Goal: Find specific page/section: Find specific page/section

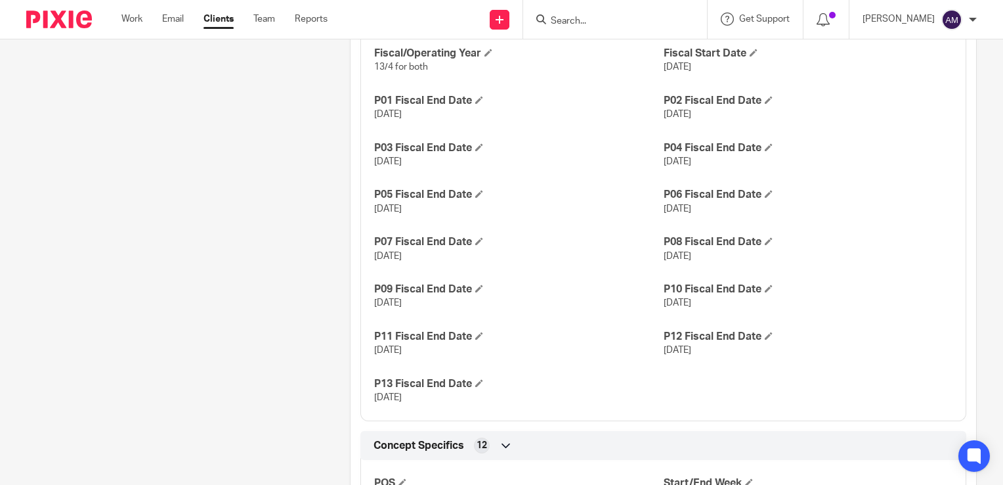
scroll to position [854, 0]
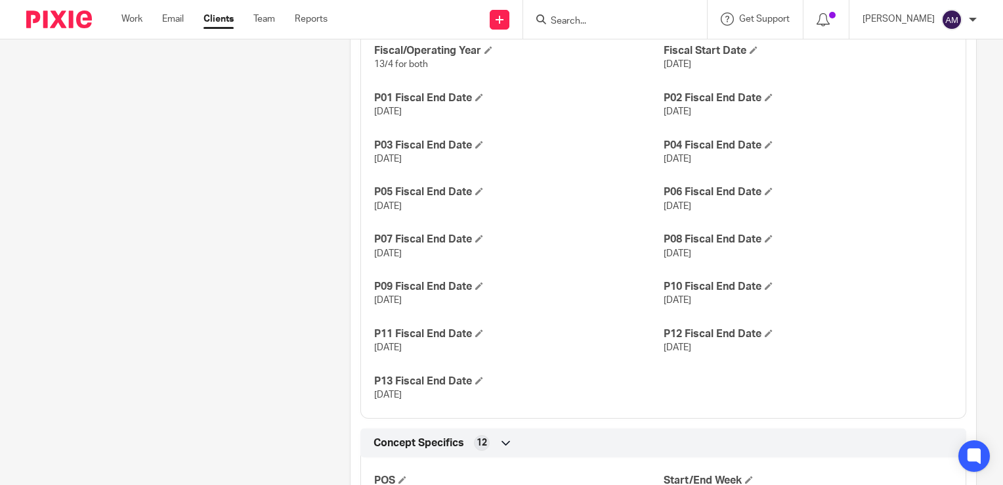
click at [630, 19] on input "Search" at bounding box center [609, 22] width 118 height 12
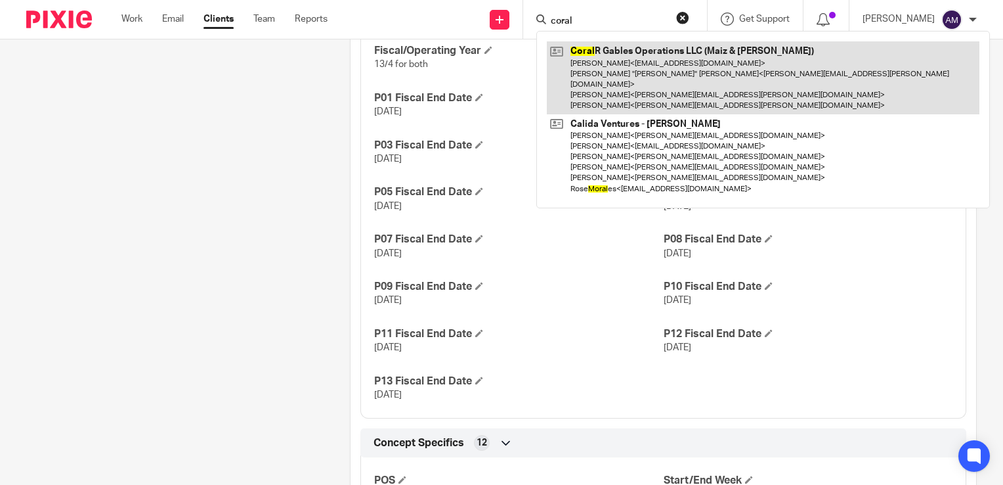
type input "coral"
click at [651, 64] on link at bounding box center [763, 77] width 433 height 73
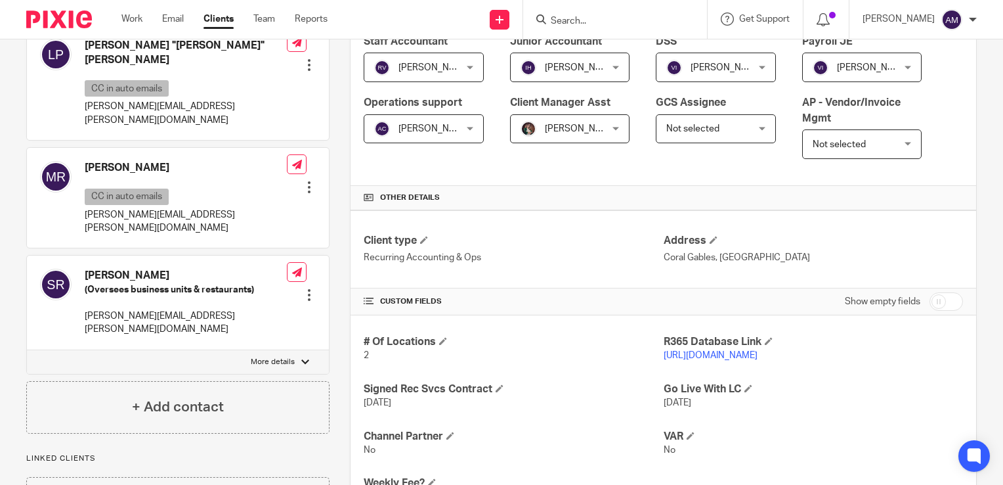
scroll to position [263, 0]
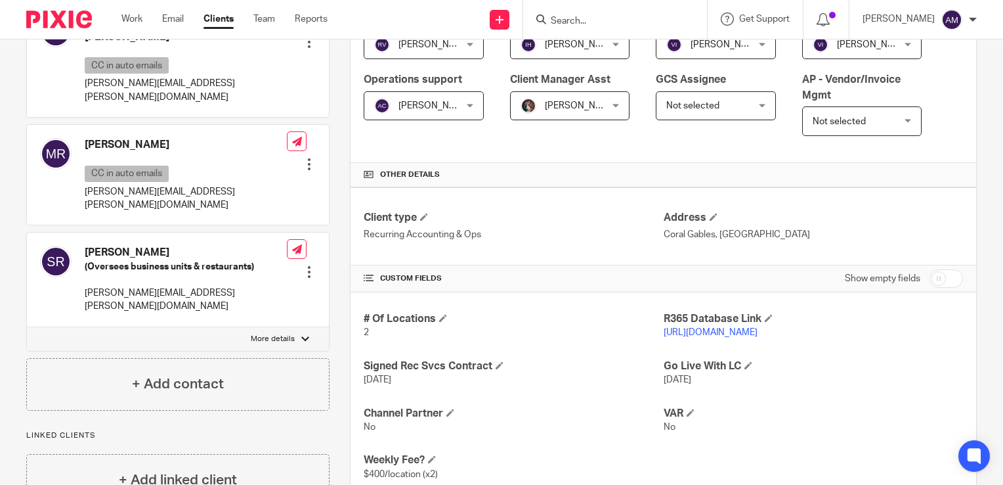
click at [705, 332] on link "[URL][DOMAIN_NAME]" at bounding box center [711, 332] width 94 height 9
